Goal: Task Accomplishment & Management: Manage account settings

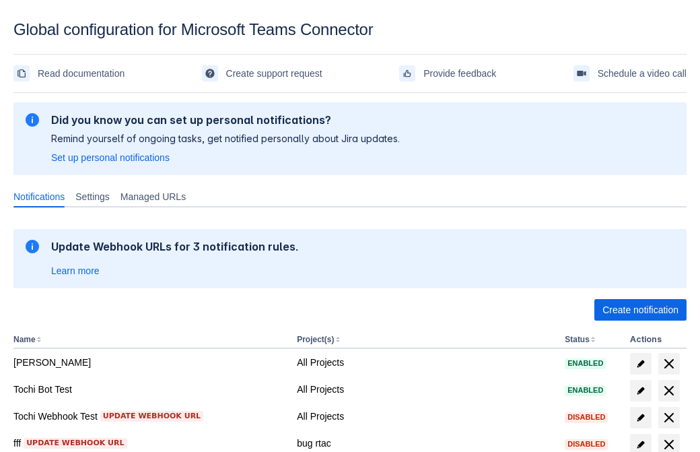
click at [640, 310] on span "Create notification" at bounding box center [641, 310] width 76 height 22
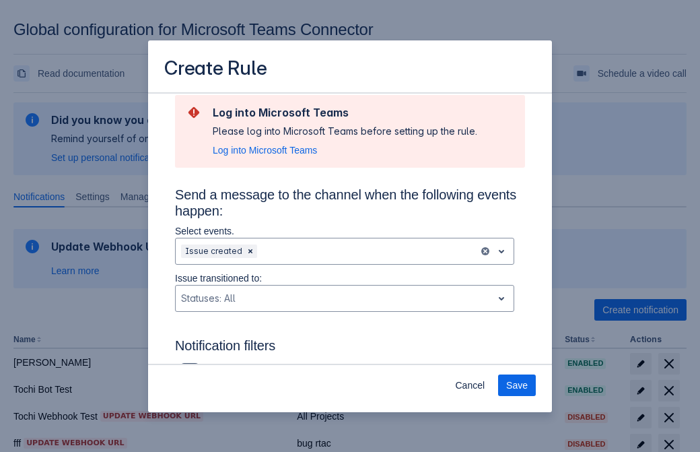
type input "RuleName-992721New Rule (41)"
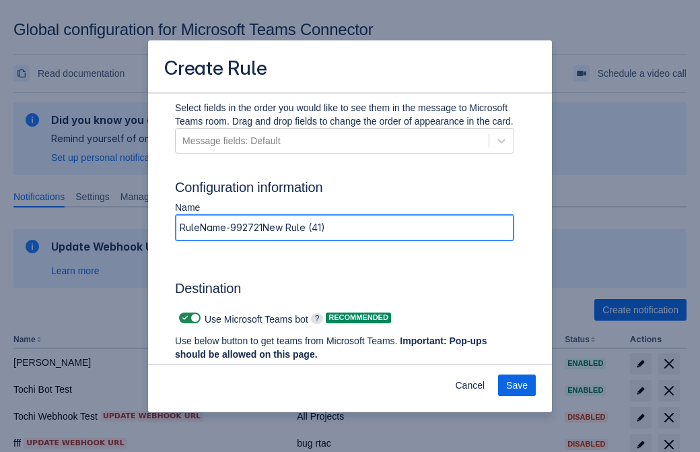
scroll to position [1034, 0]
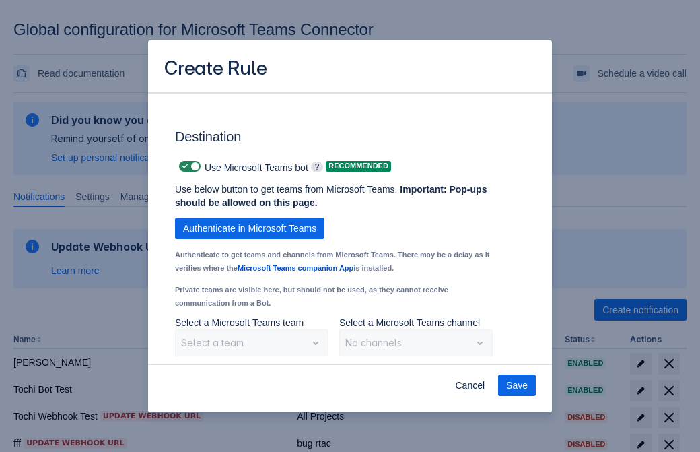
click at [250, 228] on span "Authenticate in Microsoft Teams" at bounding box center [249, 229] width 133 height 22
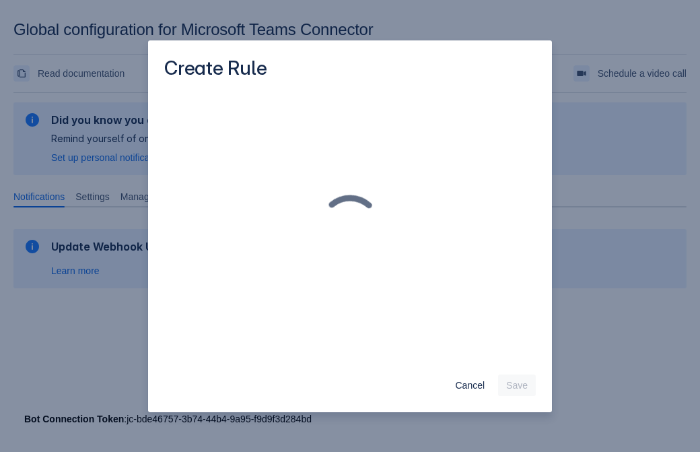
scroll to position [0, 0]
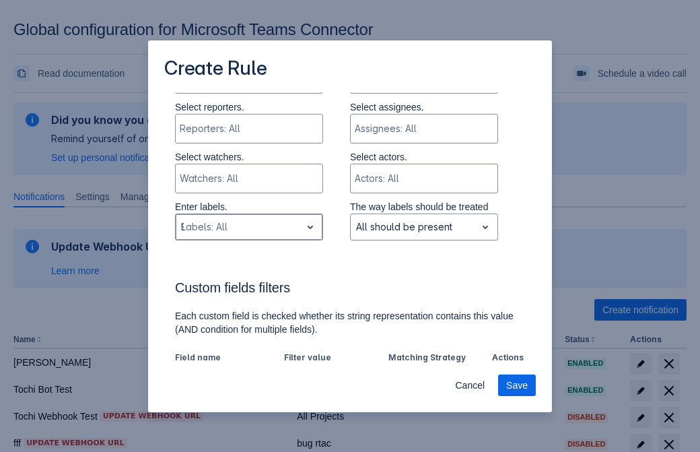
type input "992721_label"
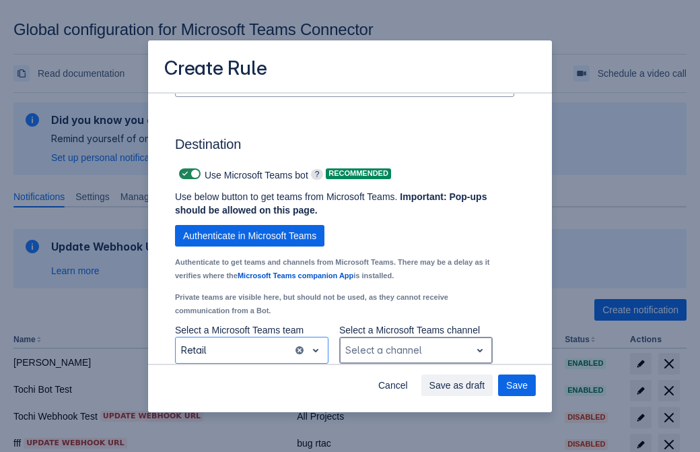
click at [415, 350] on div "Scrollable content" at bounding box center [405, 350] width 120 height 16
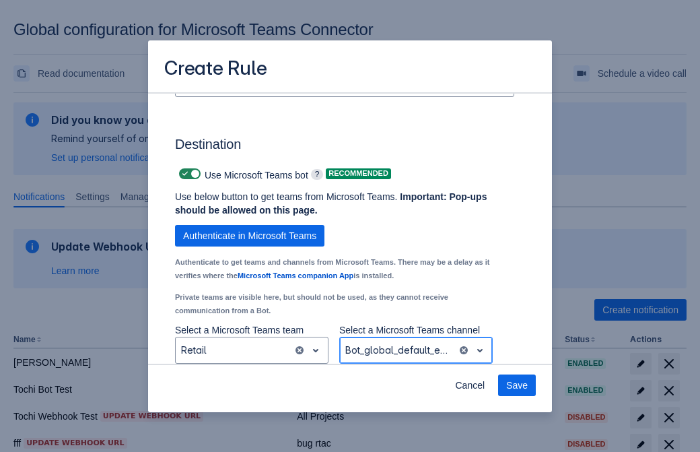
click at [517, 385] on span "Save" at bounding box center [517, 385] width 22 height 22
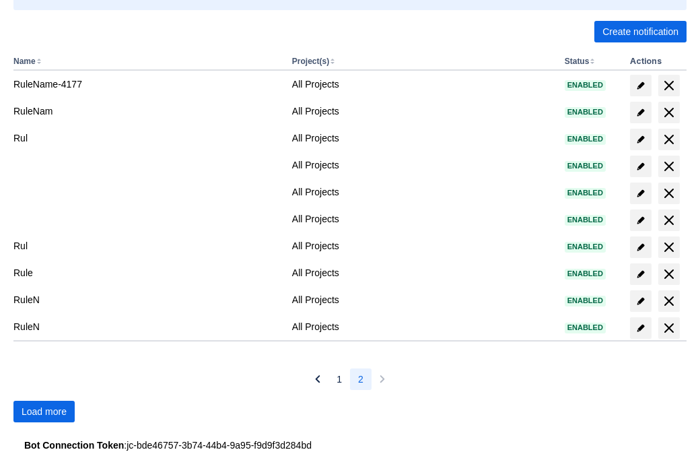
click at [44, 411] on span "Load more" at bounding box center [44, 412] width 45 height 22
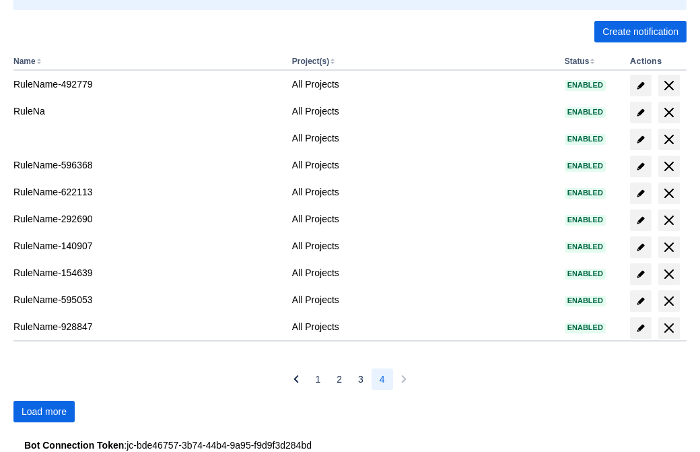
click at [44, 411] on span "Load more" at bounding box center [44, 412] width 45 height 22
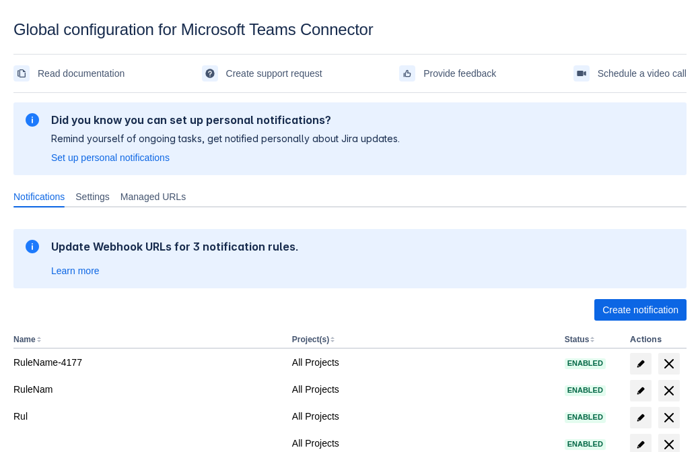
scroll to position [278, 0]
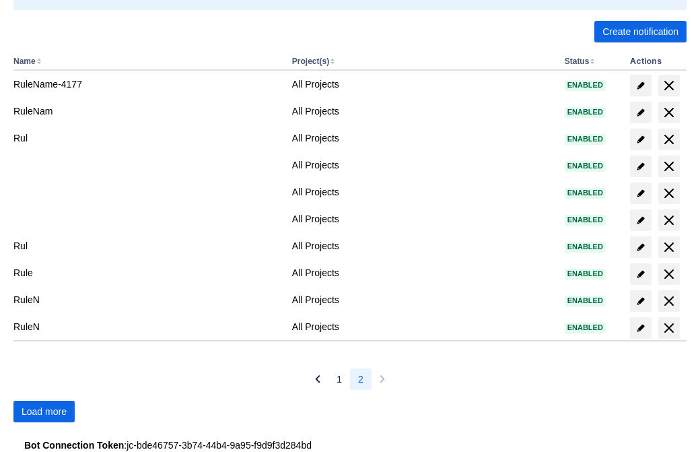
click at [44, 411] on span "Load more" at bounding box center [44, 412] width 45 height 22
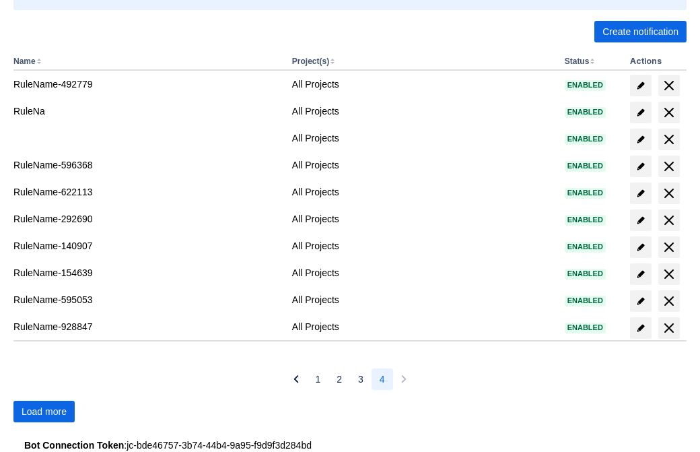
click at [44, 411] on span "Load more" at bounding box center [44, 412] width 45 height 22
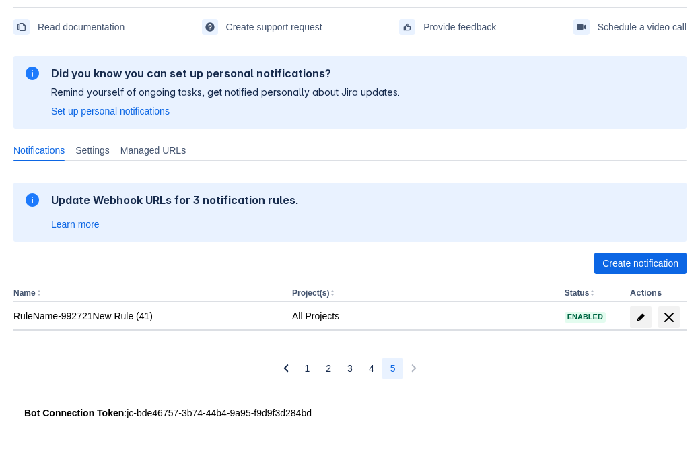
click at [669, 317] on span "delete" at bounding box center [669, 317] width 16 height 16
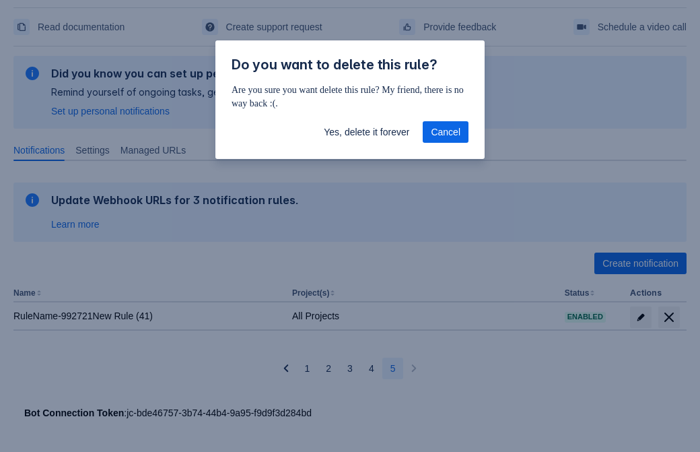
click at [366, 132] on span "Yes, delete it forever" at bounding box center [367, 132] width 86 height 22
